Goal: Obtain resource: Download file/media

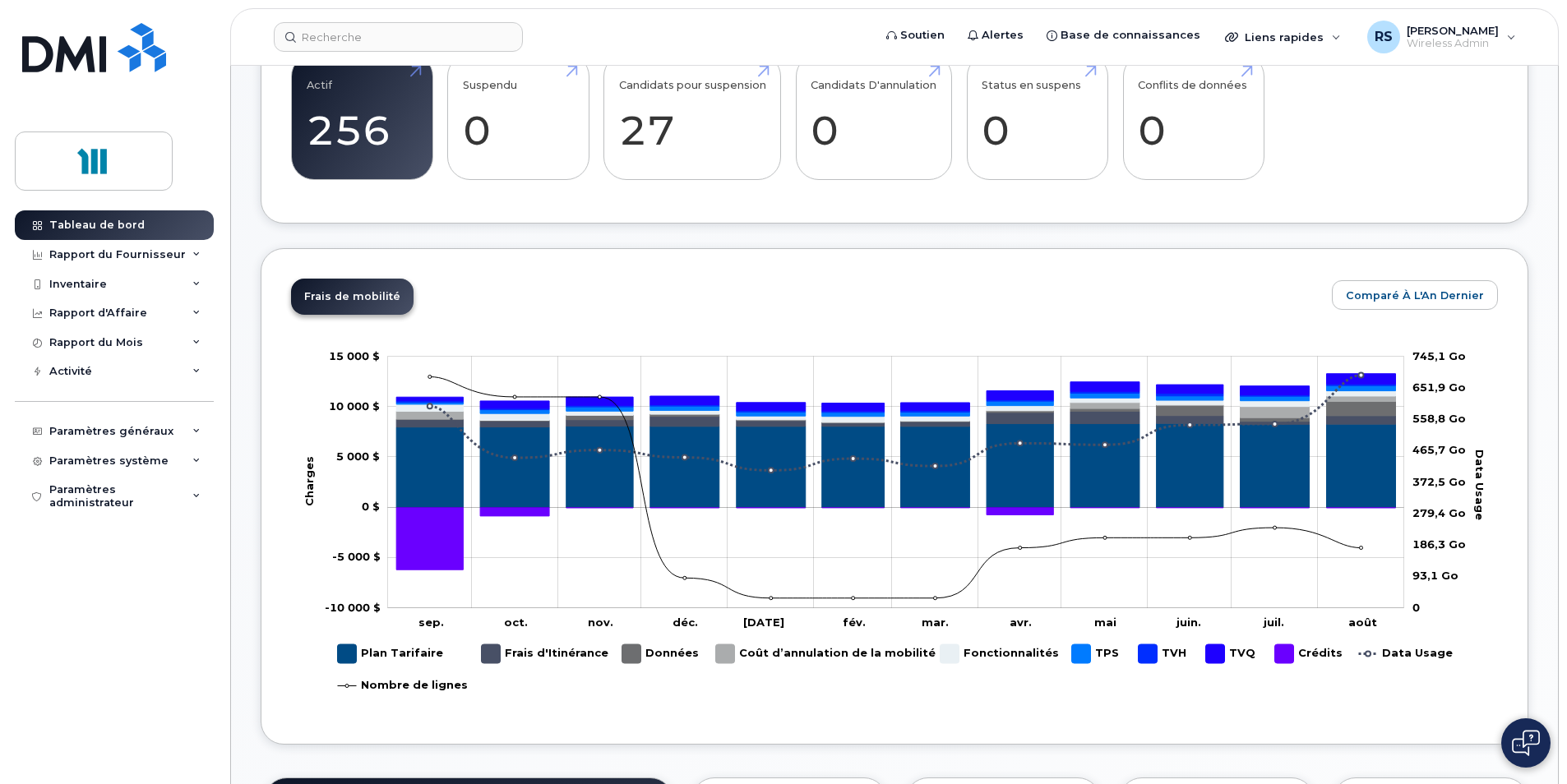
scroll to position [493, 0]
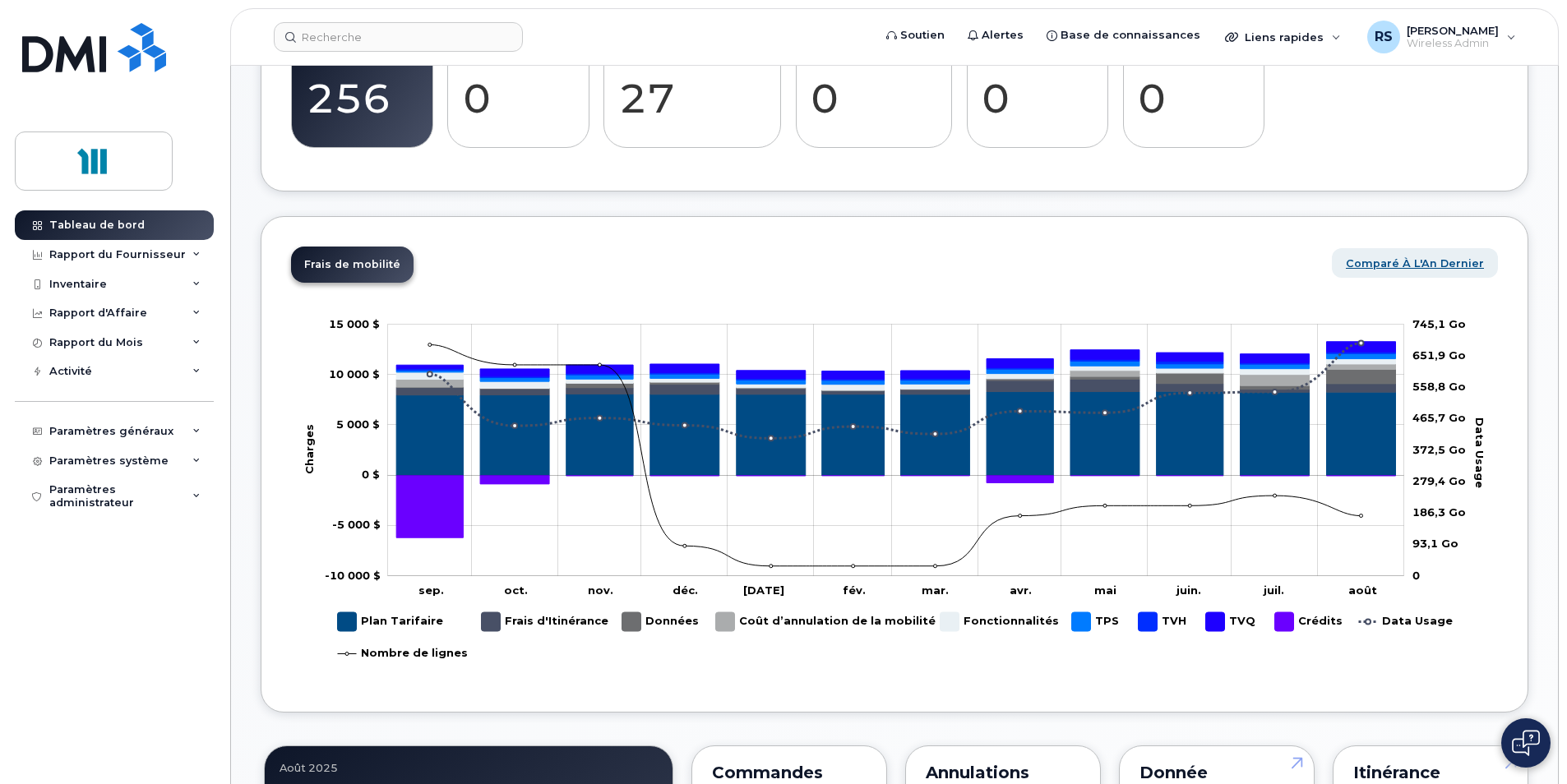
click at [1455, 268] on span "Comparé à l'An Dernier" at bounding box center [1415, 264] width 139 height 16
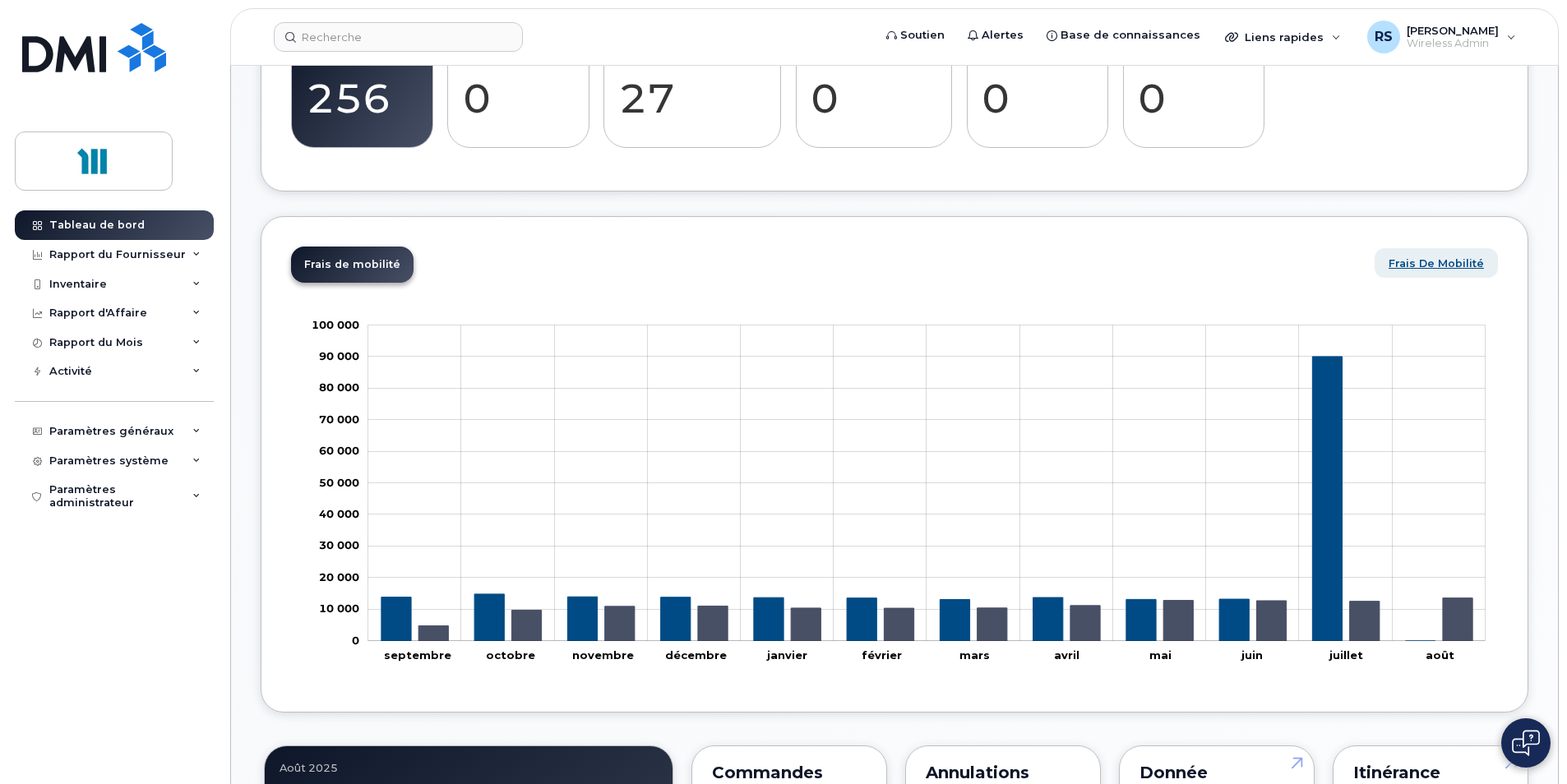
click at [1445, 259] on span "Frais de mobilité" at bounding box center [1436, 264] width 95 height 16
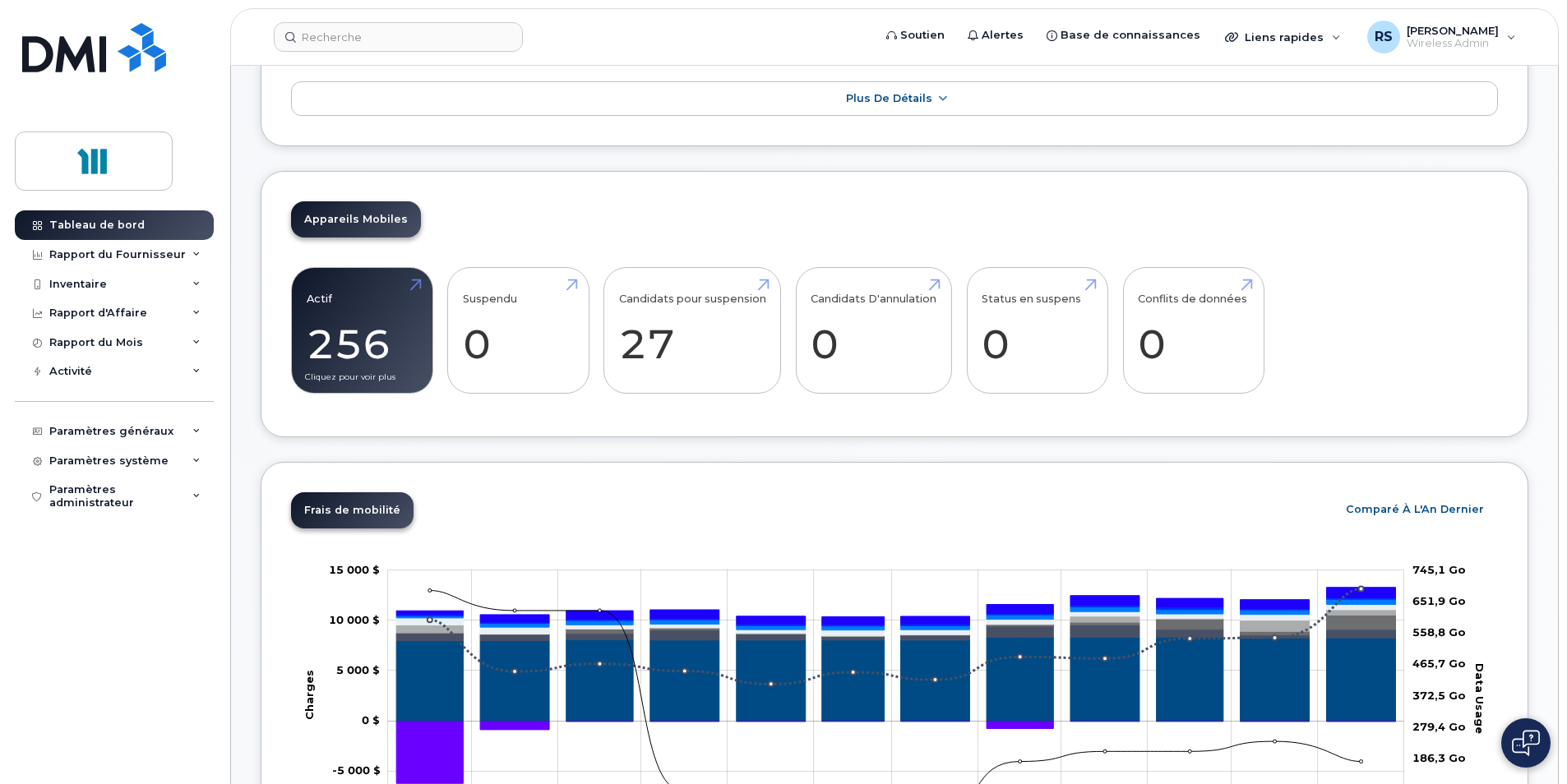
scroll to position [247, 0]
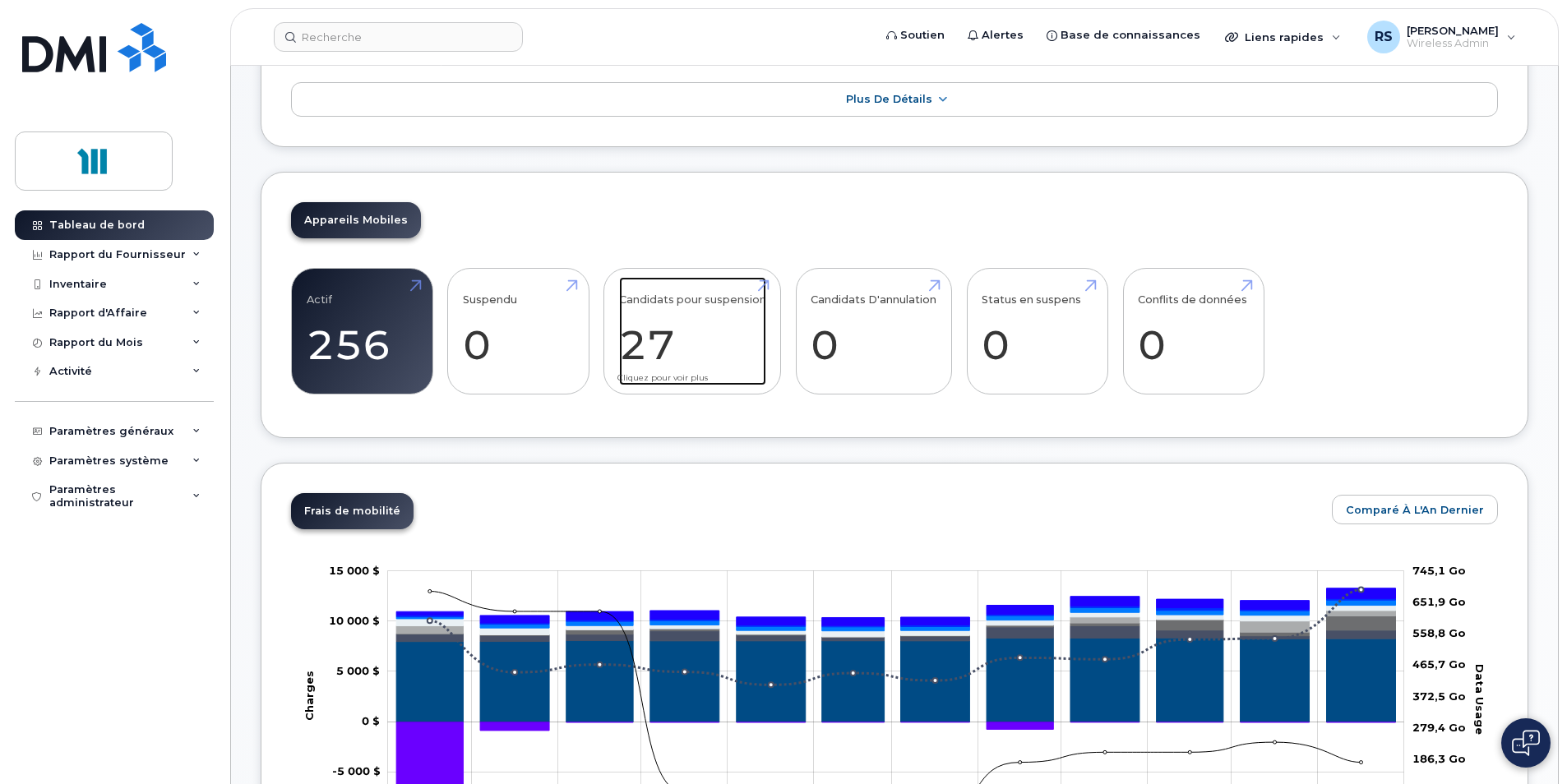
click at [710, 297] on link "Candidats pour suspension 27" at bounding box center [693, 331] width 147 height 108
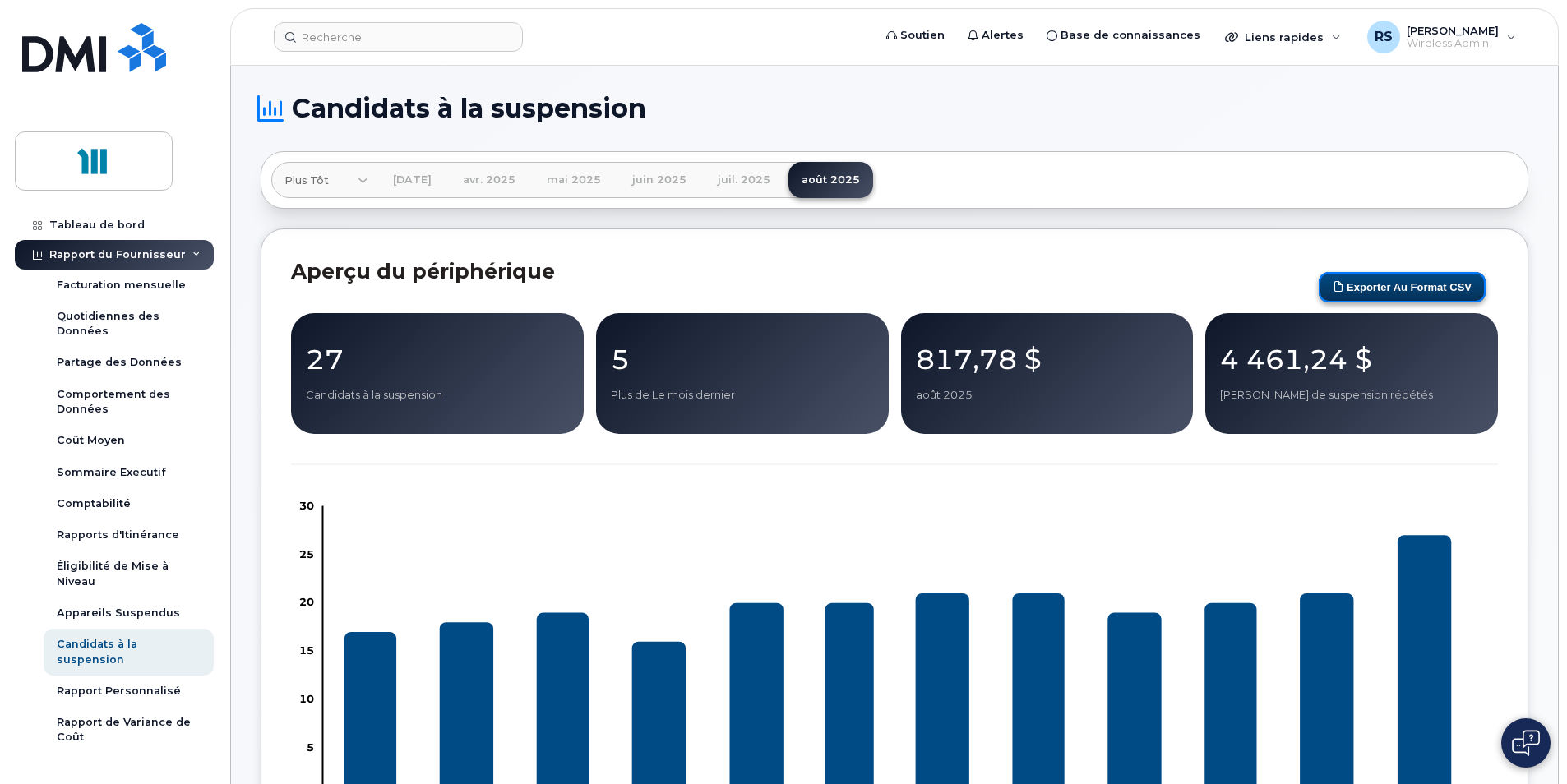
click at [1397, 284] on button "Exporter au format CSV" at bounding box center [1403, 287] width 167 height 30
